Goal: Task Accomplishment & Management: Complete application form

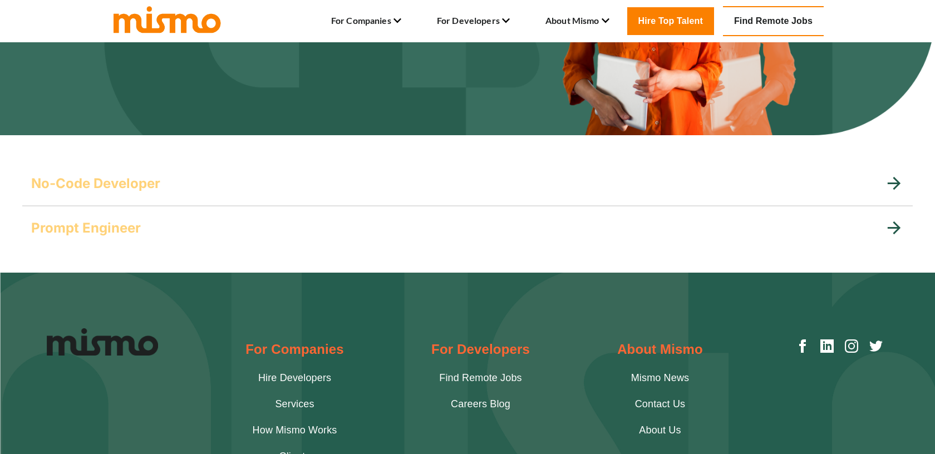
scroll to position [212, 0]
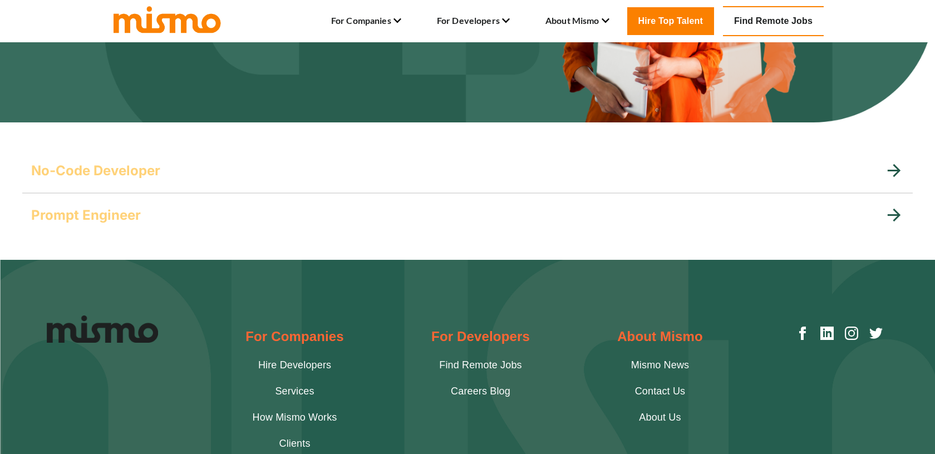
click at [341, 162] on div "No-Code Developer" at bounding box center [457, 171] width 853 height 18
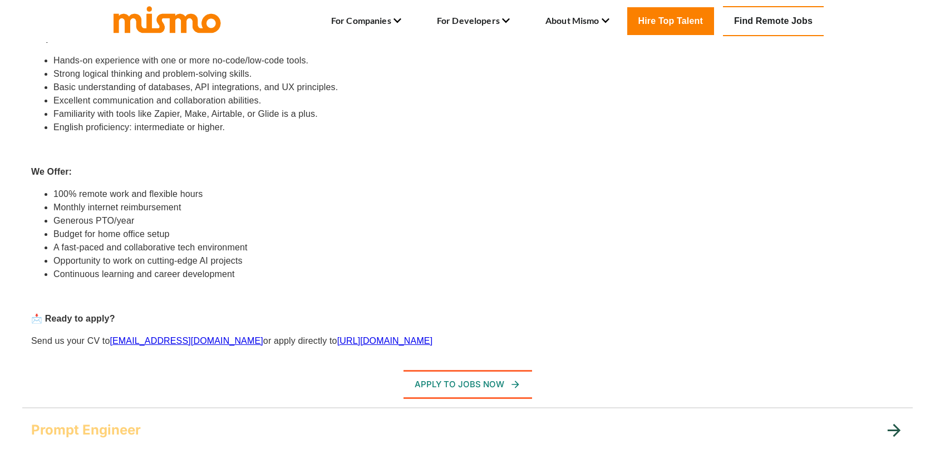
scroll to position [569, 0]
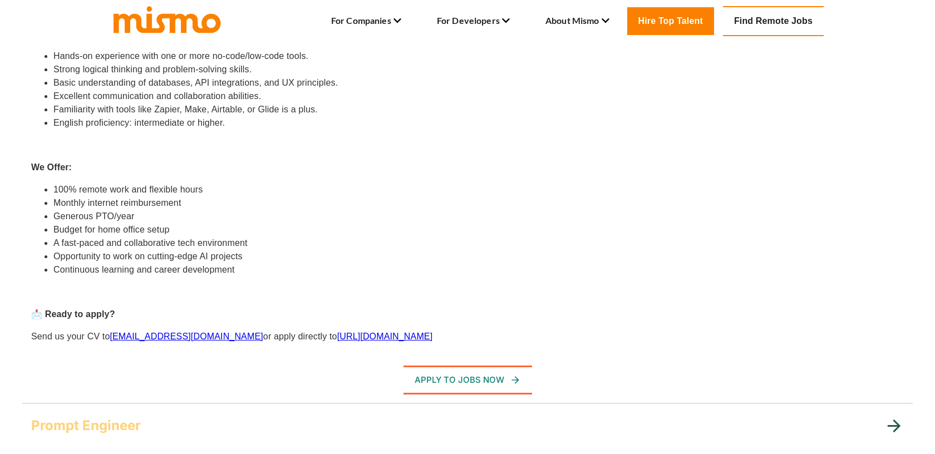
click at [164, 110] on li "Familiarity with tools like Zapier, Make, Airtable, or Glide is a plus." at bounding box center [478, 109] width 850 height 13
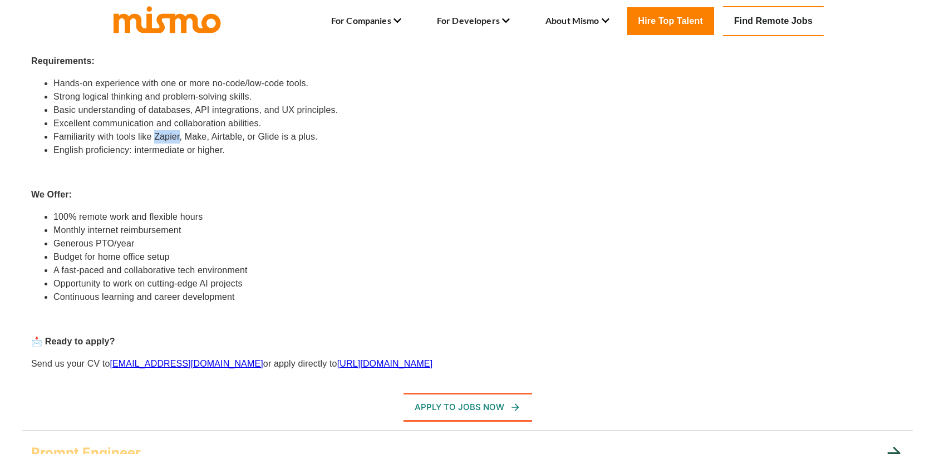
scroll to position [539, 0]
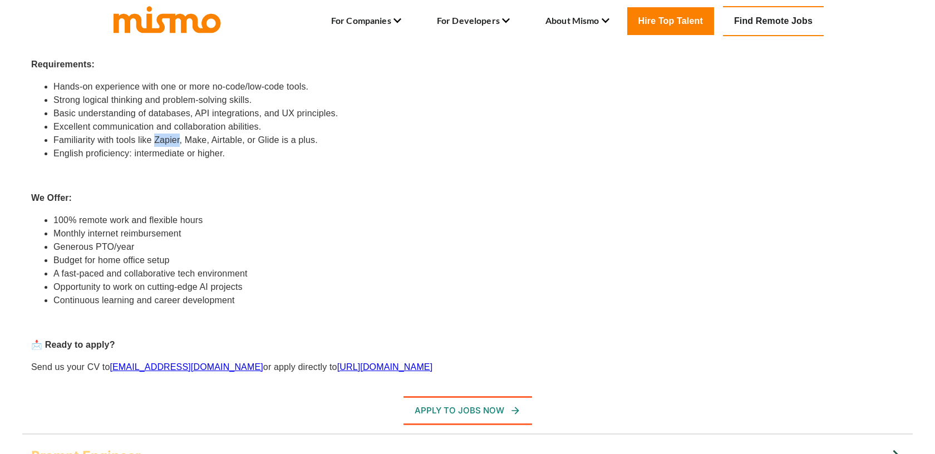
click at [337, 367] on link "[URL][DOMAIN_NAME]" at bounding box center [385, 366] width 96 height 9
click at [468, 398] on button "Apply To Jobs Now" at bounding box center [468, 409] width 130 height 27
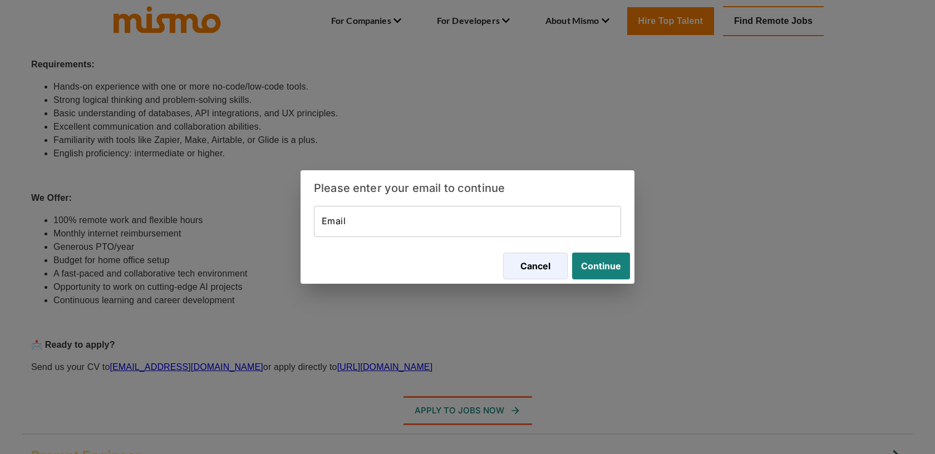
click at [506, 219] on input "Email" at bounding box center [467, 221] width 307 height 31
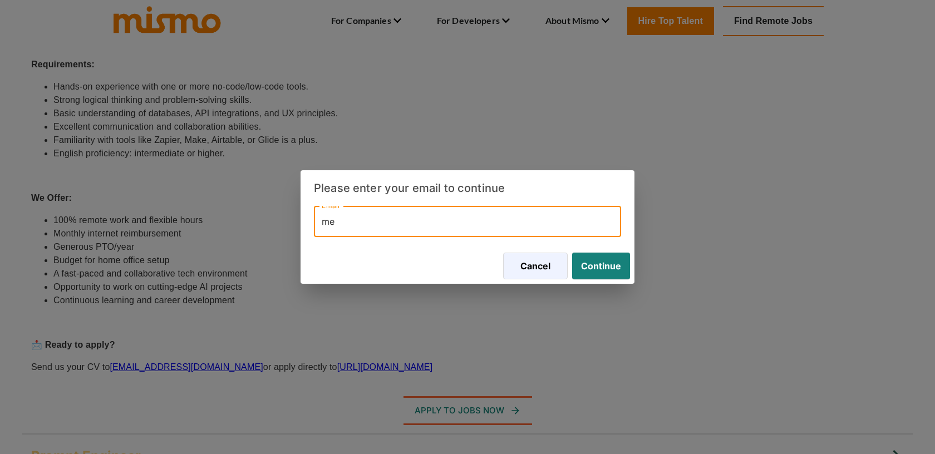
type input "me"
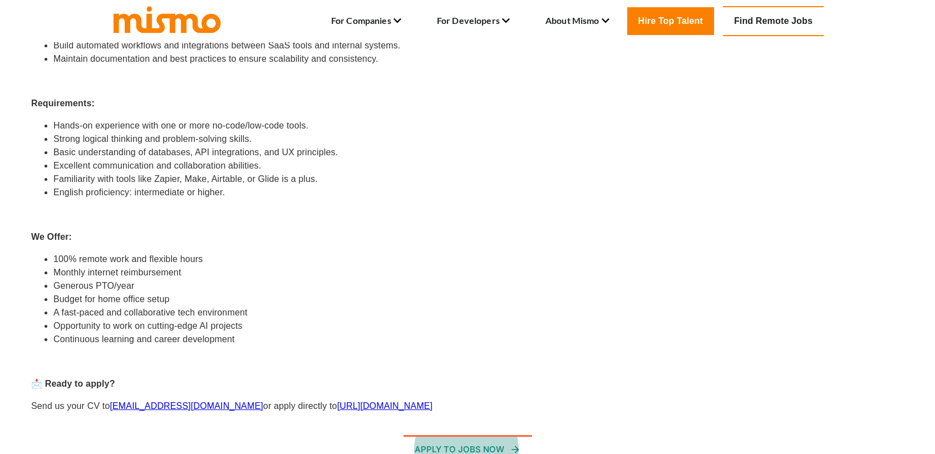
scroll to position [508, 0]
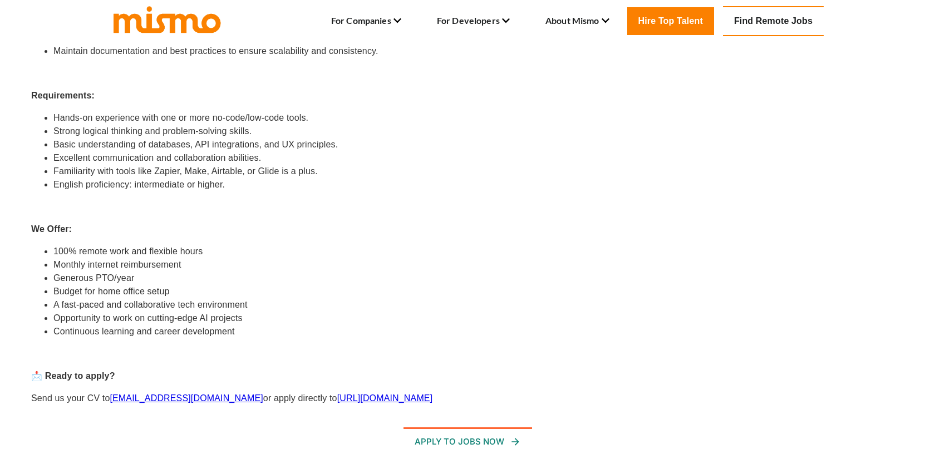
drag, startPoint x: 193, startPoint y: 401, endPoint x: 114, endPoint y: 394, distance: 79.4
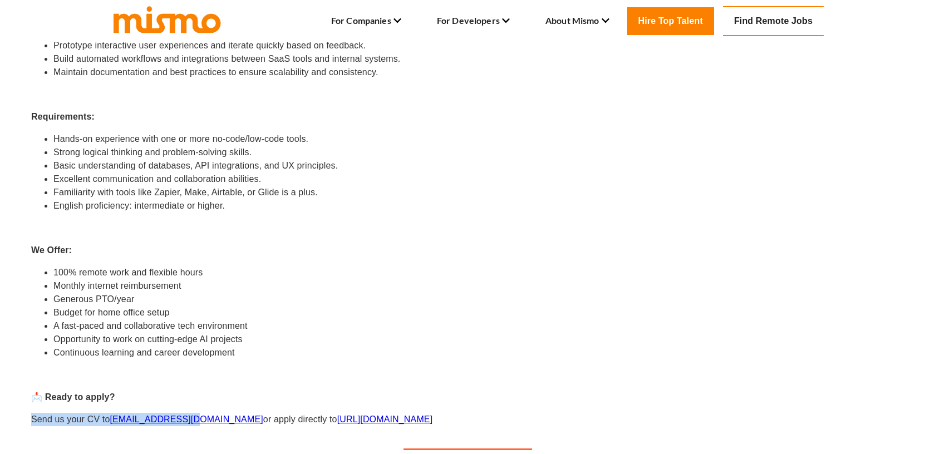
scroll to position [483, 0]
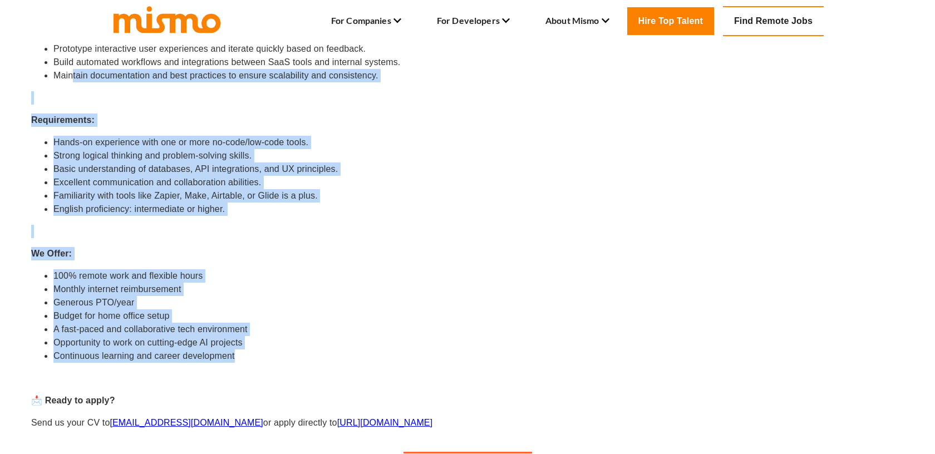
drag, startPoint x: 258, startPoint y: 355, endPoint x: 72, endPoint y: 85, distance: 328.5
click at [72, 84] on div "At [GEOGRAPHIC_DATA] , we blend technology with creativity to bring visionary d…" at bounding box center [467, 182] width 873 height 494
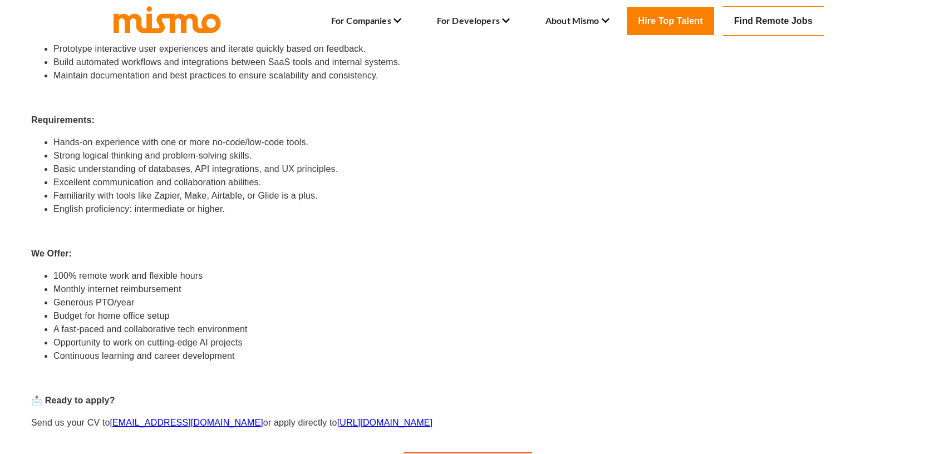
click at [236, 212] on li "English proficiency: intermediate or higher." at bounding box center [478, 209] width 850 height 13
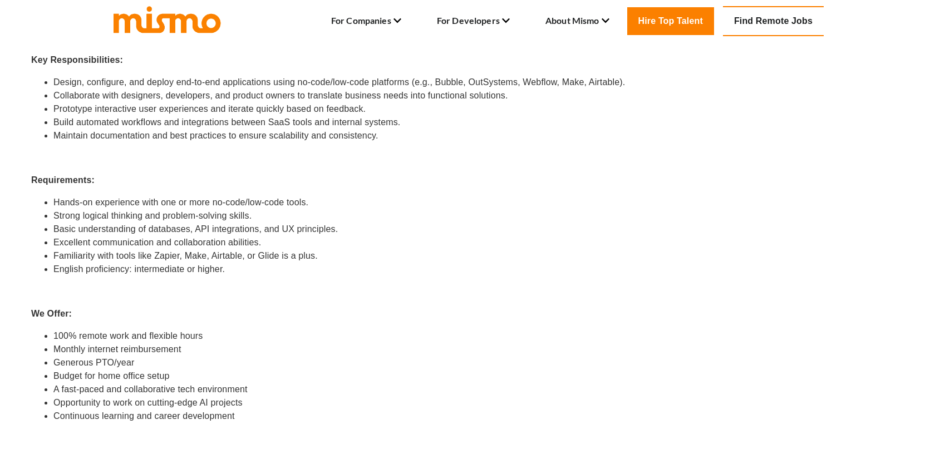
scroll to position [400, 0]
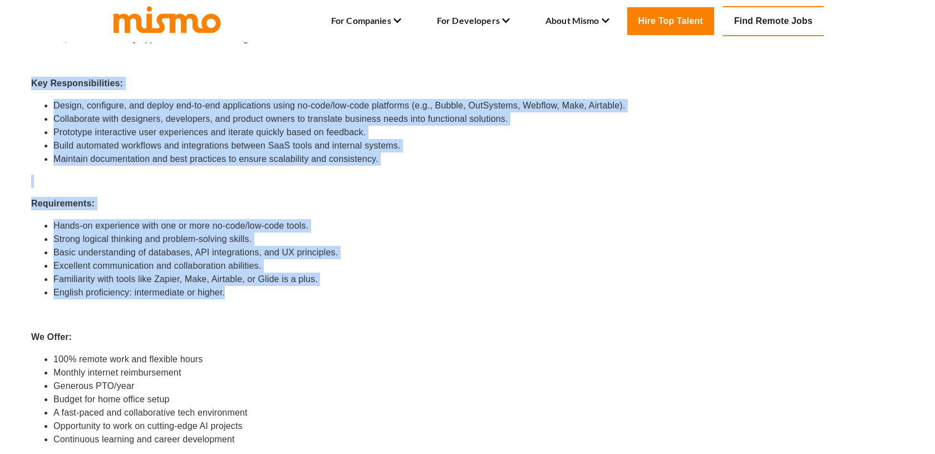
drag, startPoint x: 240, startPoint y: 288, endPoint x: 29, endPoint y: 82, distance: 295.2
click at [29, 82] on div "At [GEOGRAPHIC_DATA] , we blend technology with creativity to bring visionary d…" at bounding box center [461, 259] width 886 height 525
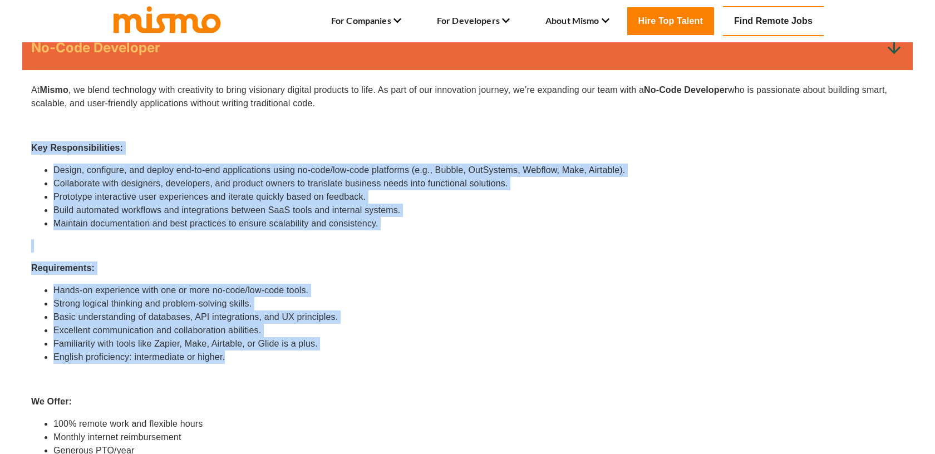
scroll to position [337, 0]
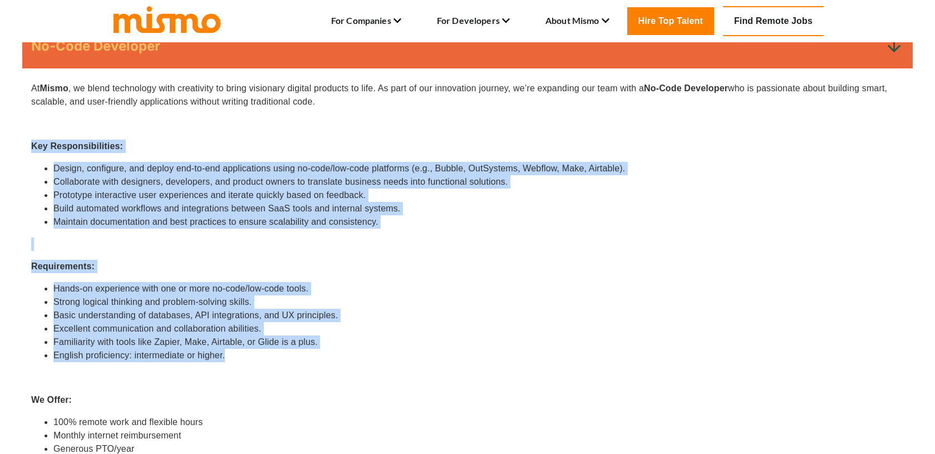
copy div "Key Responsibilities: Design, configure, and deploy end-to-end applications usi…"
